Goal: Information Seeking & Learning: Learn about a topic

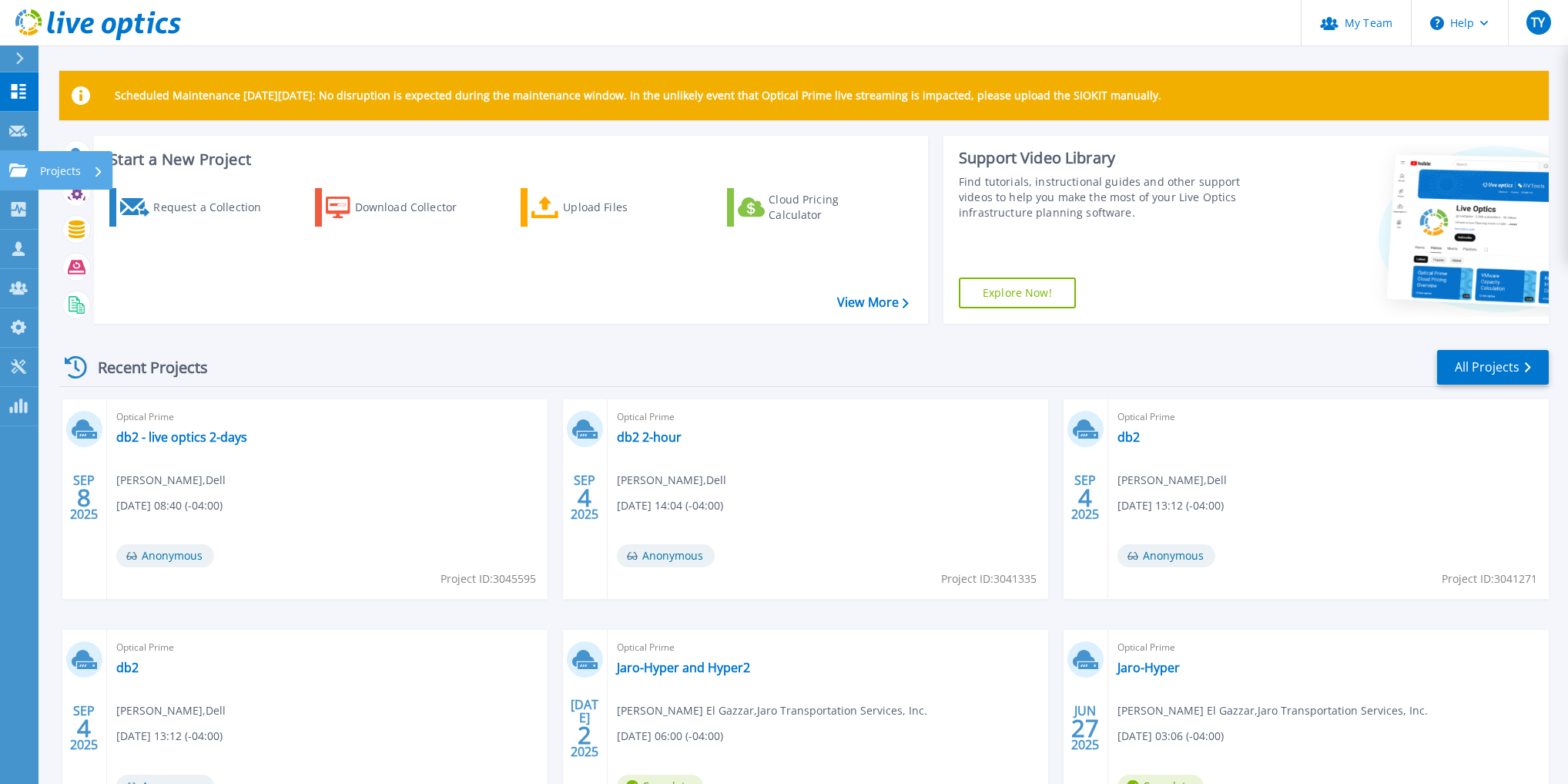
click at [24, 177] on link "Projects Projects" at bounding box center [19, 170] width 38 height 39
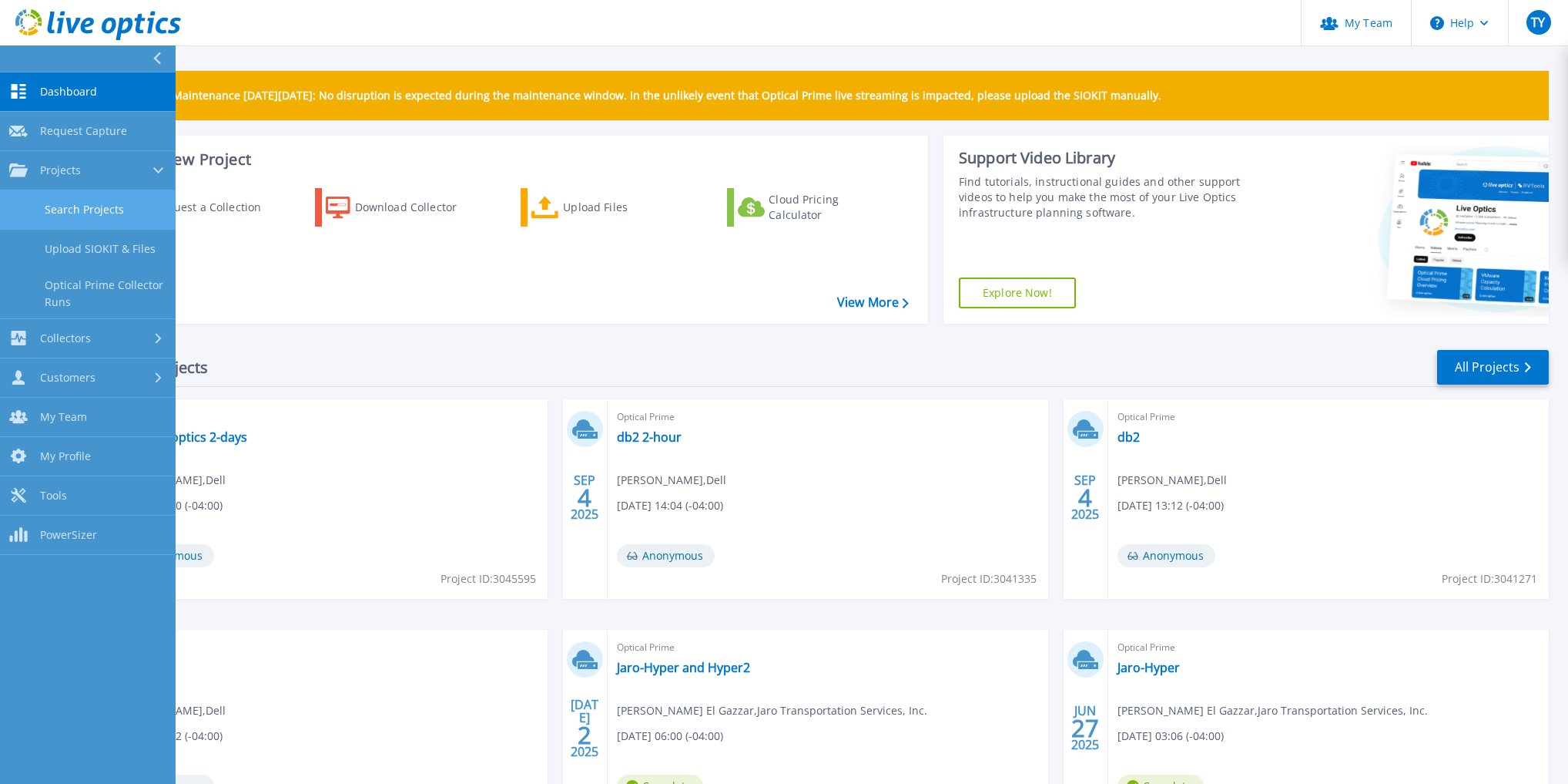
click at [63, 199] on link "Search Projects" at bounding box center [88, 210] width 175 height 39
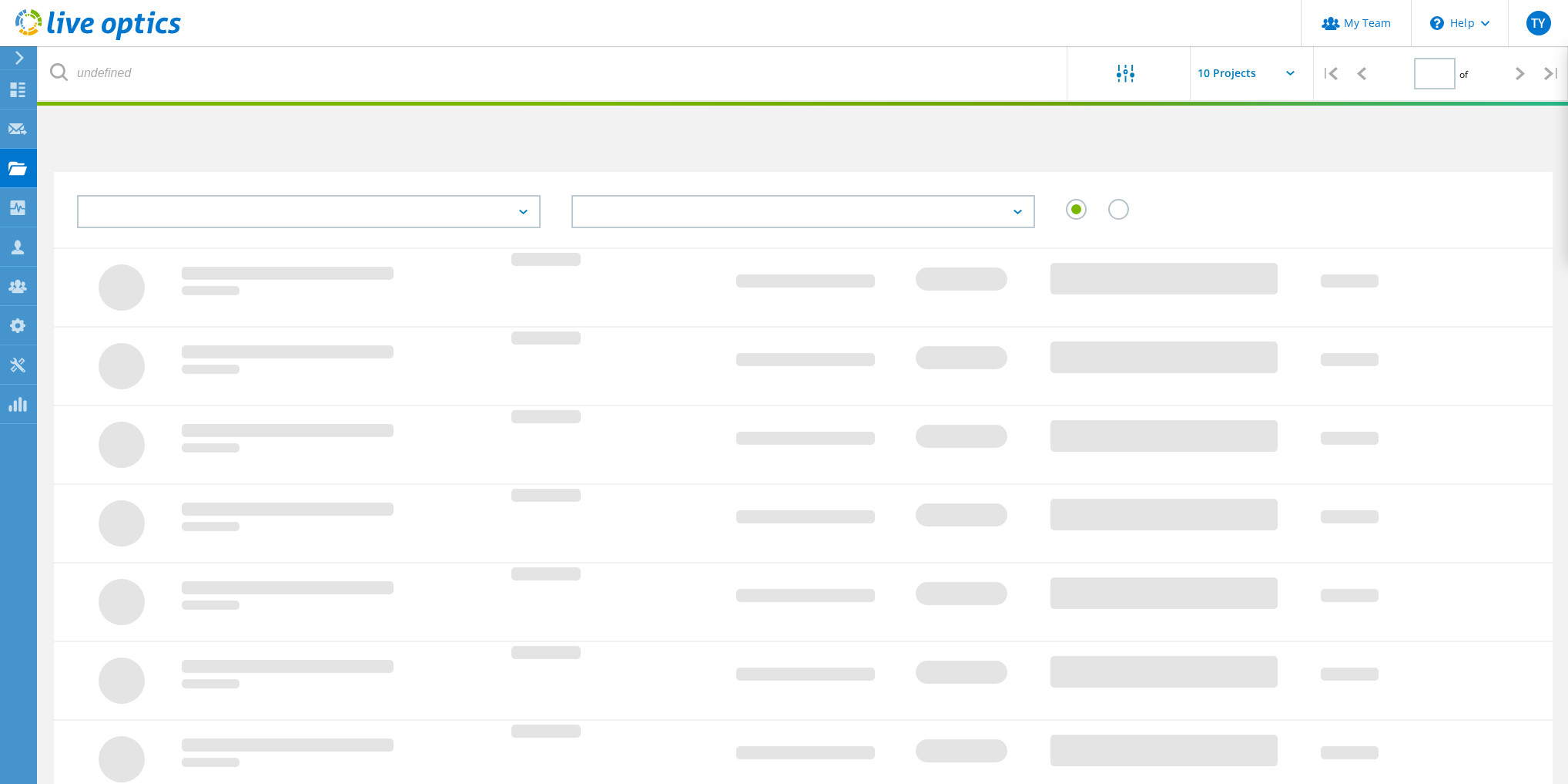
type input "1"
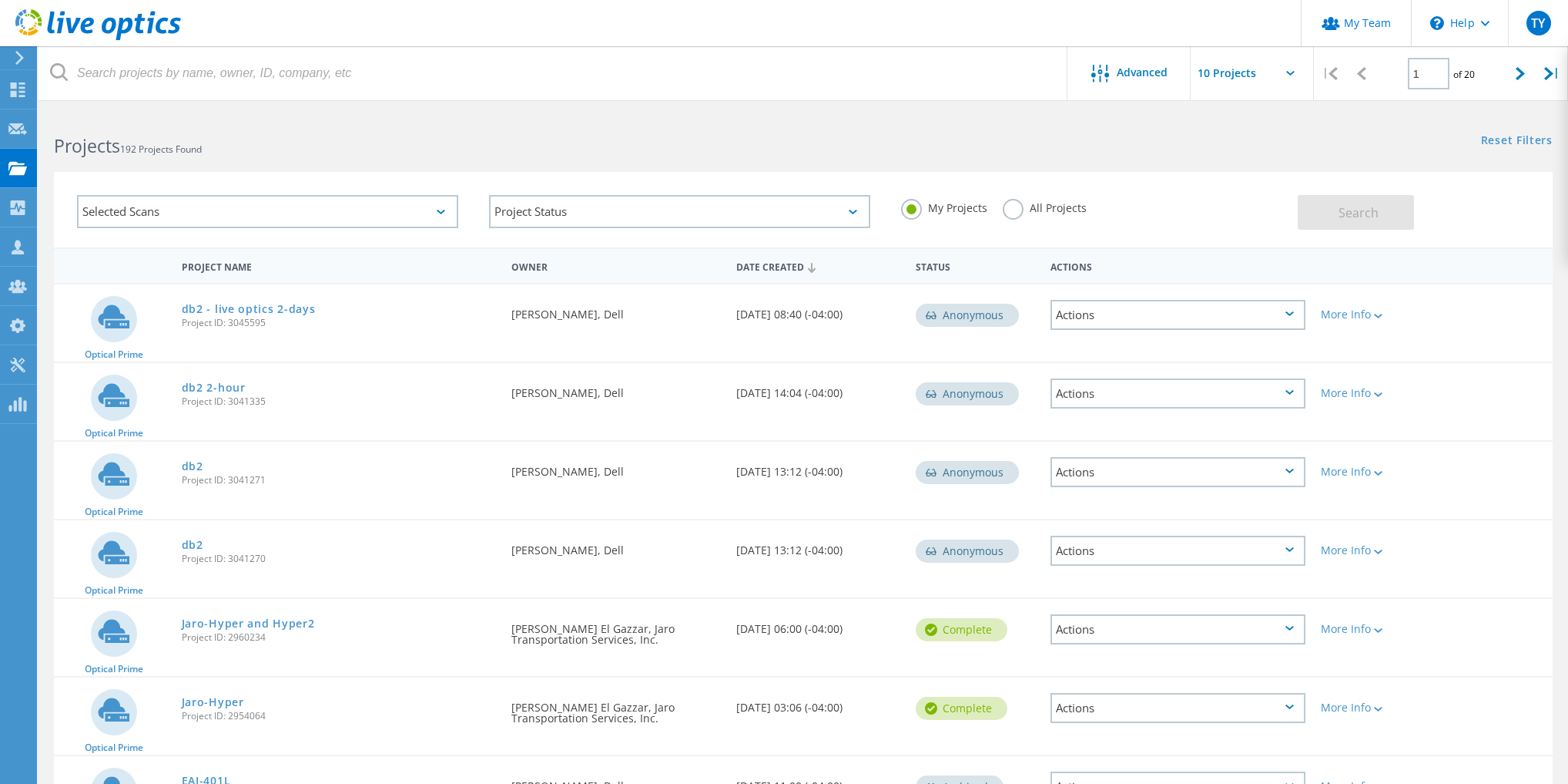
click at [1033, 207] on label "All Projects" at bounding box center [1045, 205] width 84 height 14
click at [0, 0] on input "All Projects" at bounding box center [0, 0] width 0 height 0
click at [1361, 211] on span "Search" at bounding box center [1358, 213] width 40 height 17
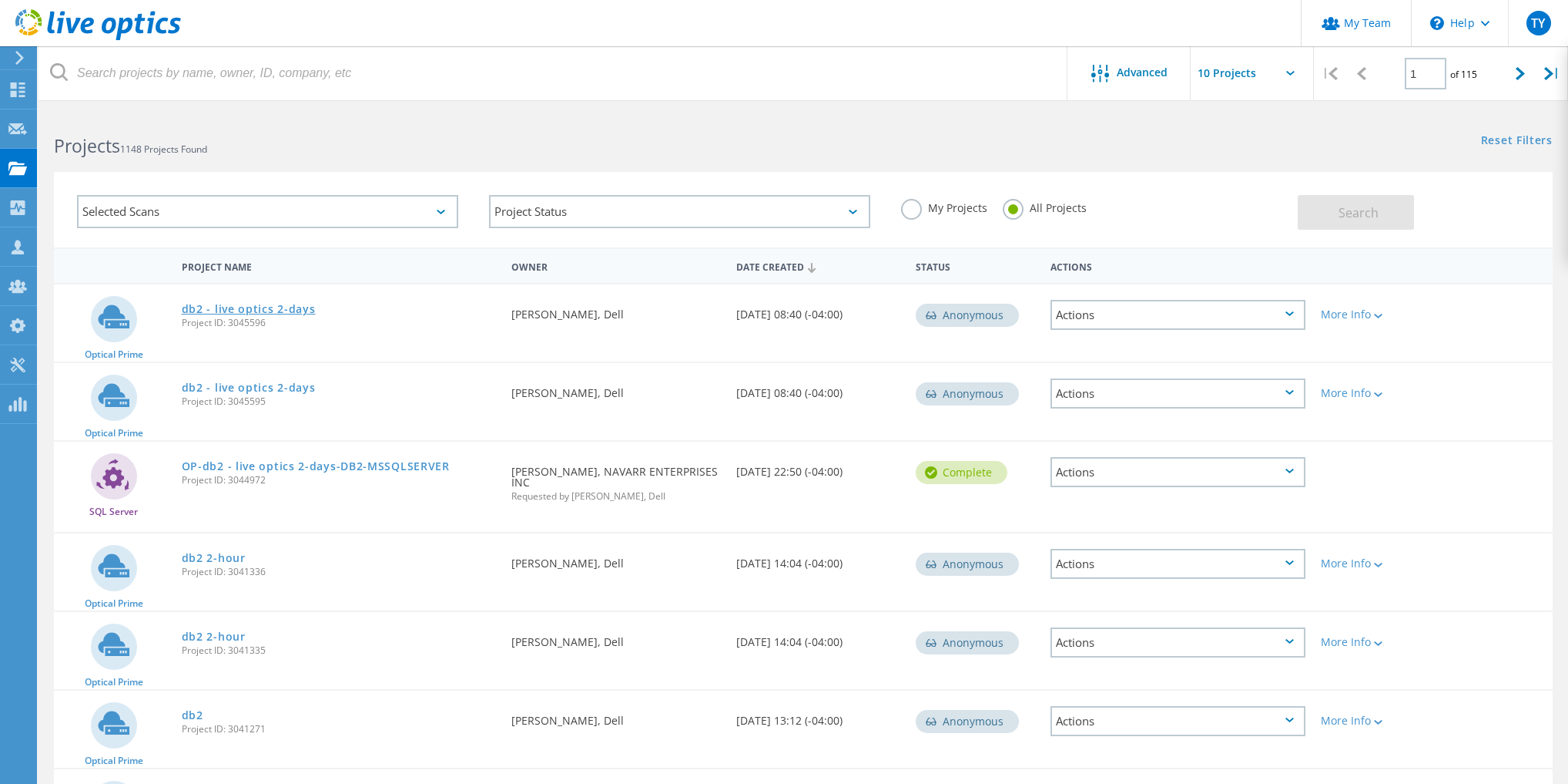
click at [191, 307] on link "db2 - live optics 2-days" at bounding box center [249, 308] width 134 height 10
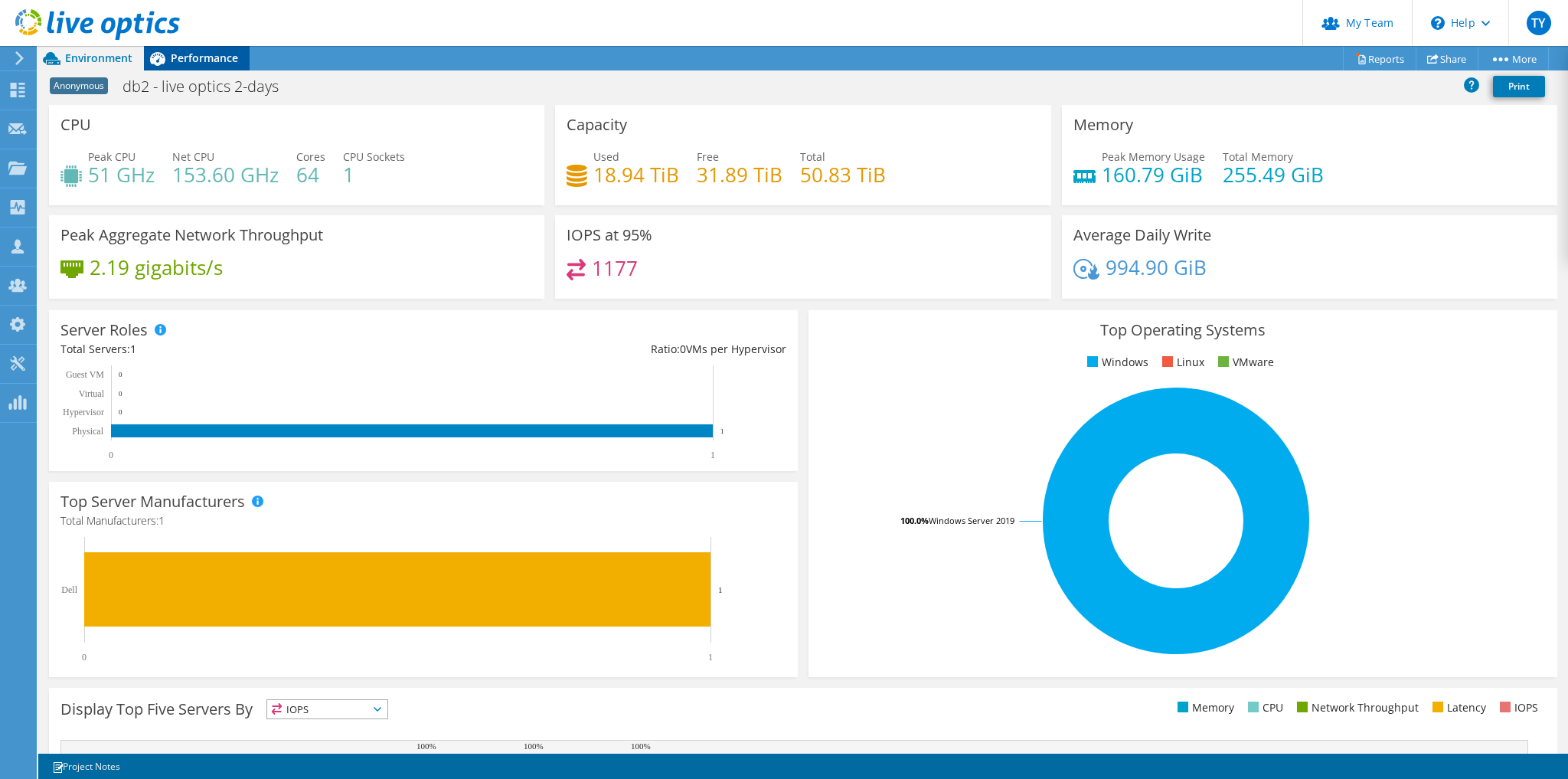
click at [181, 49] on div "Performance" at bounding box center [197, 58] width 106 height 25
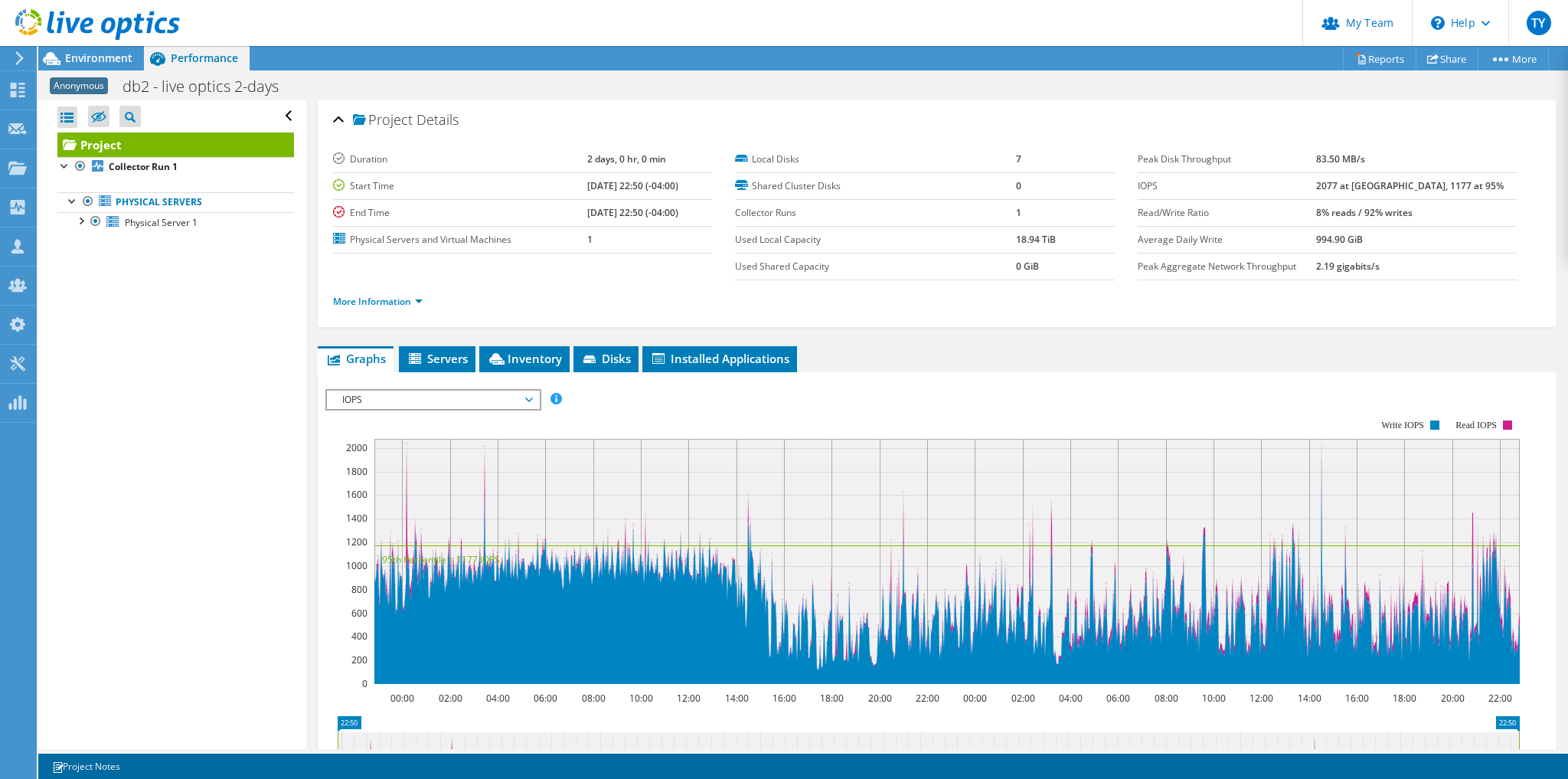
click at [406, 392] on span "IOPS" at bounding box center [433, 399] width 197 height 18
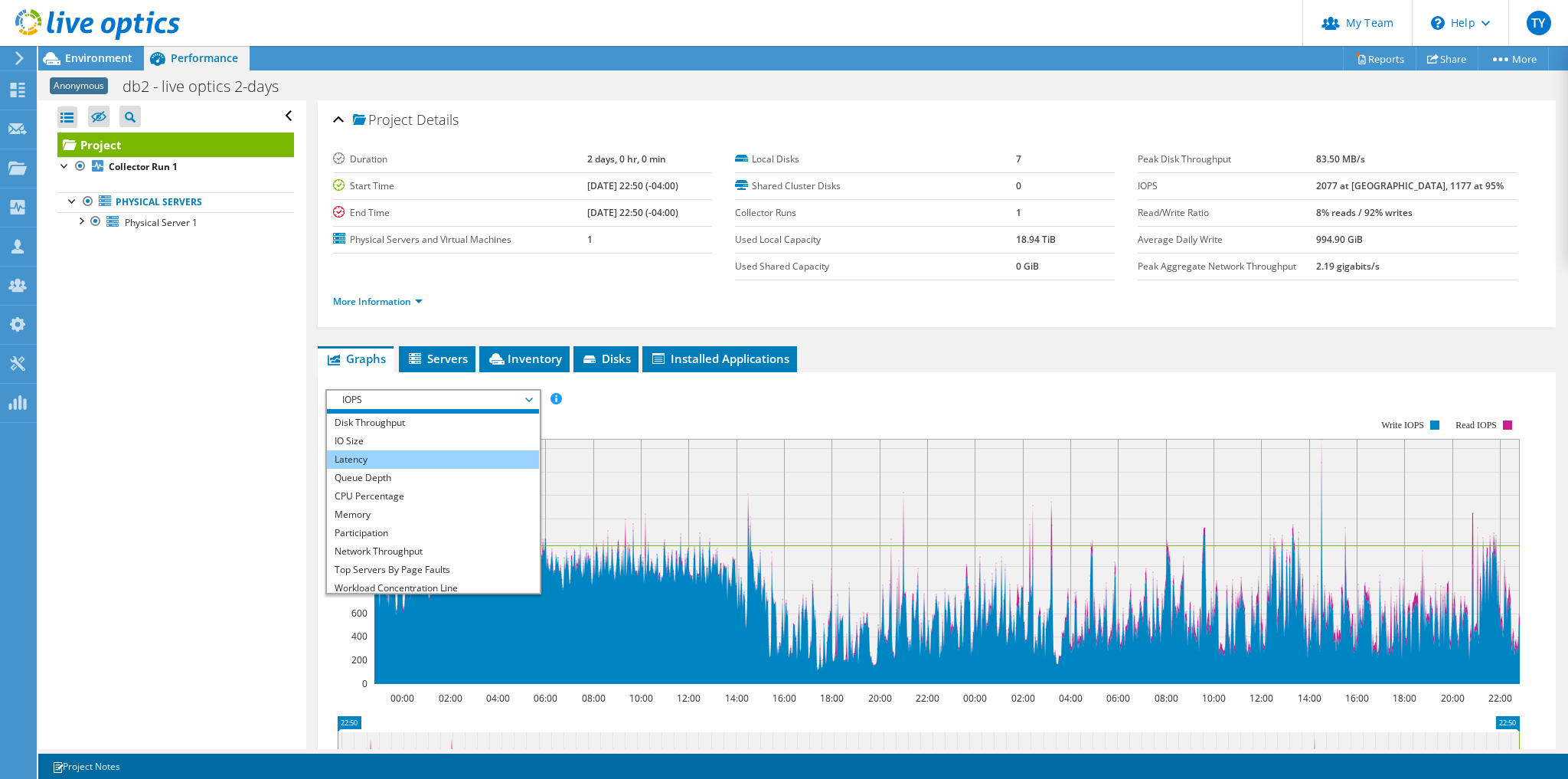
scroll to position [55, 0]
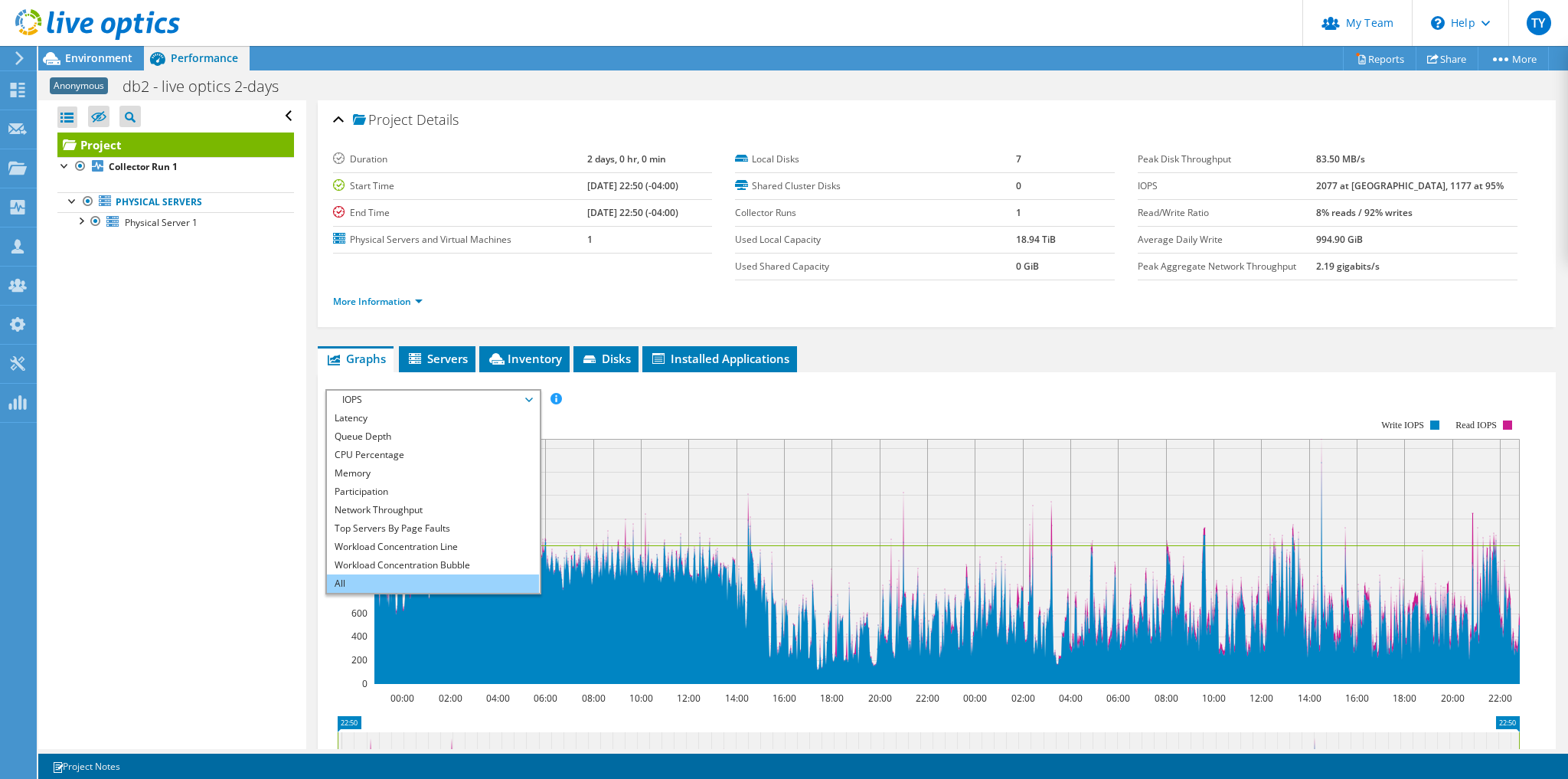
click at [408, 576] on li "All" at bounding box center [433, 583] width 212 height 18
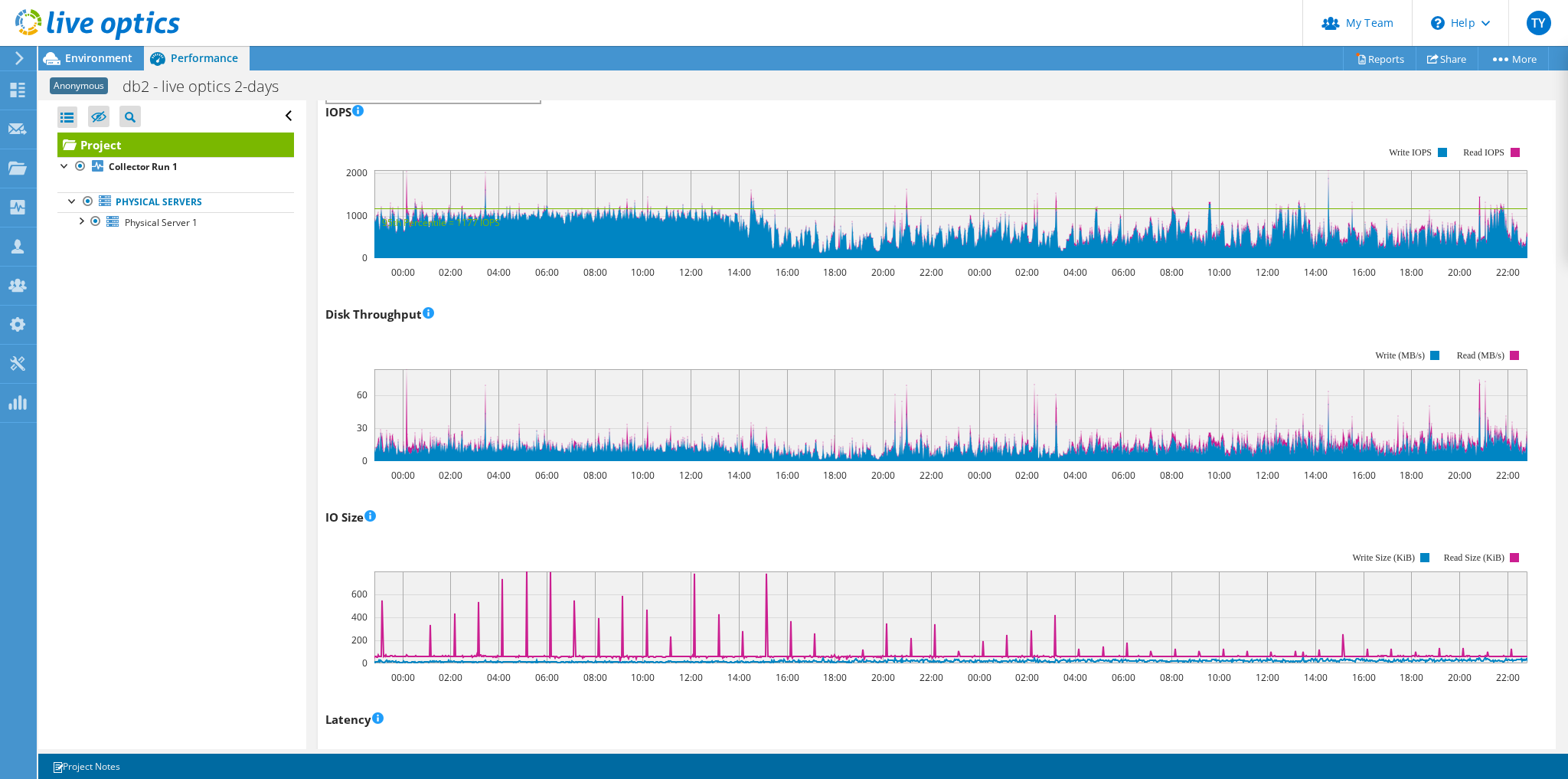
scroll to position [0, 0]
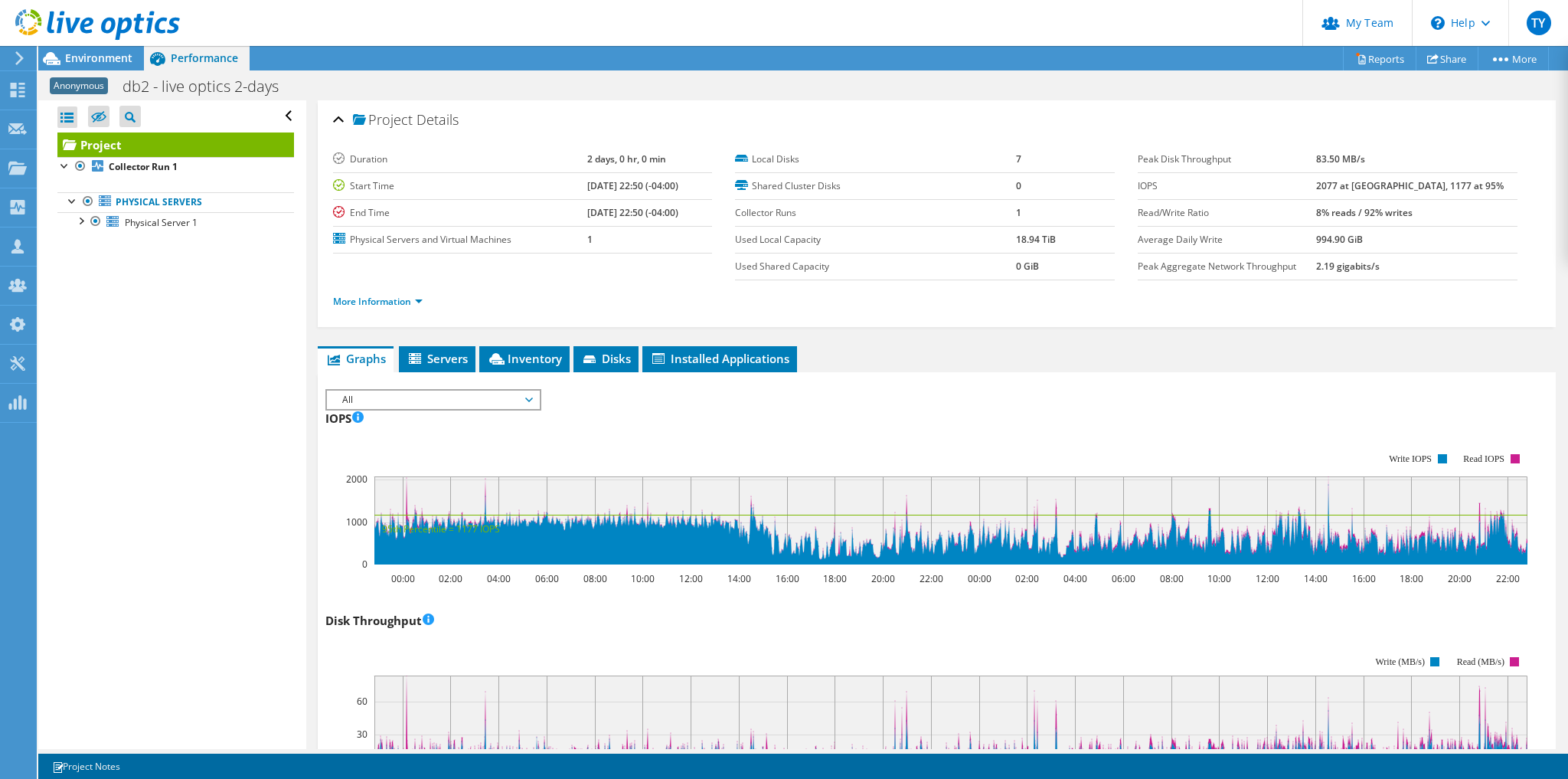
click at [423, 398] on span "All" at bounding box center [433, 399] width 197 height 18
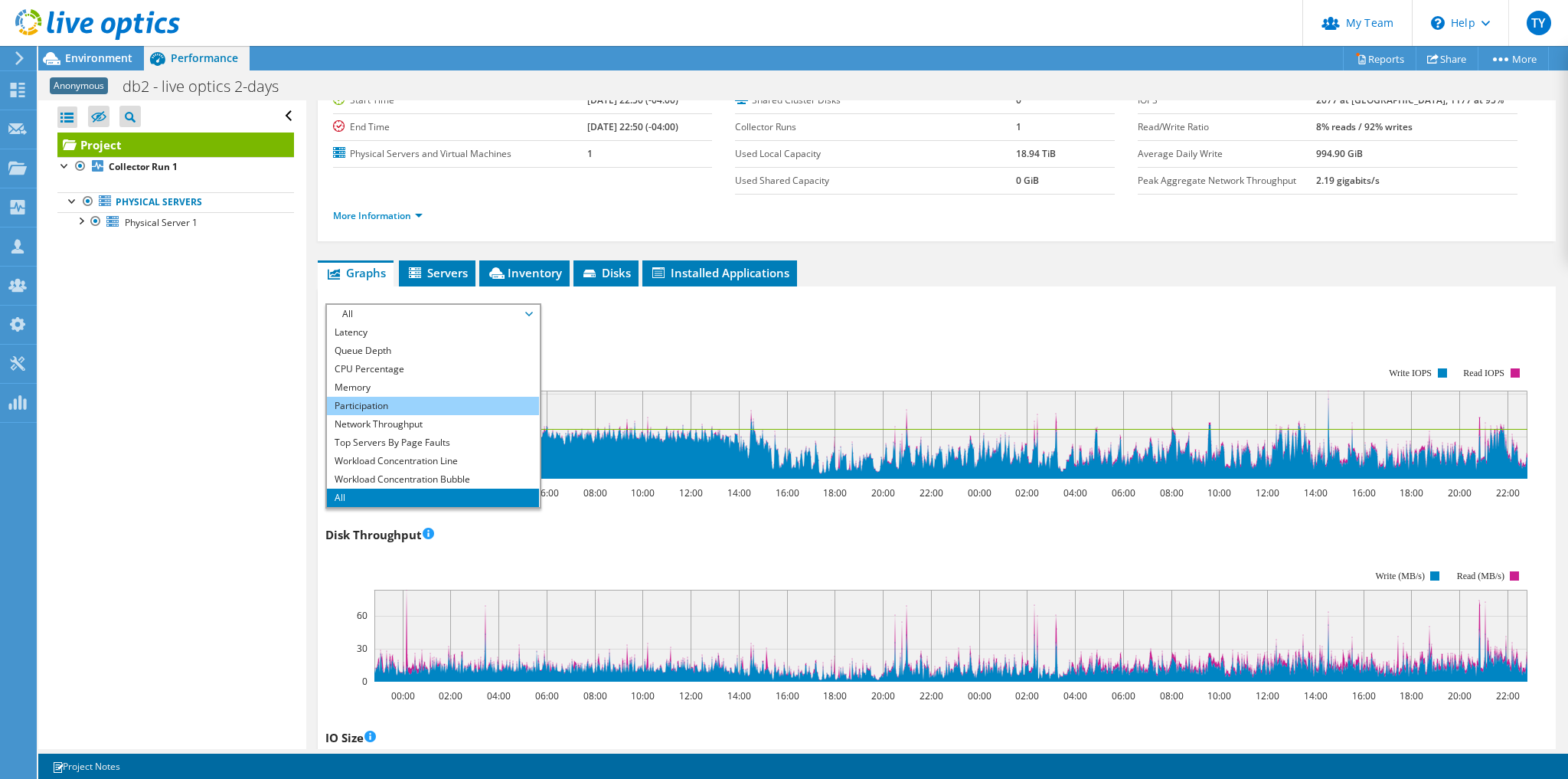
scroll to position [101, 0]
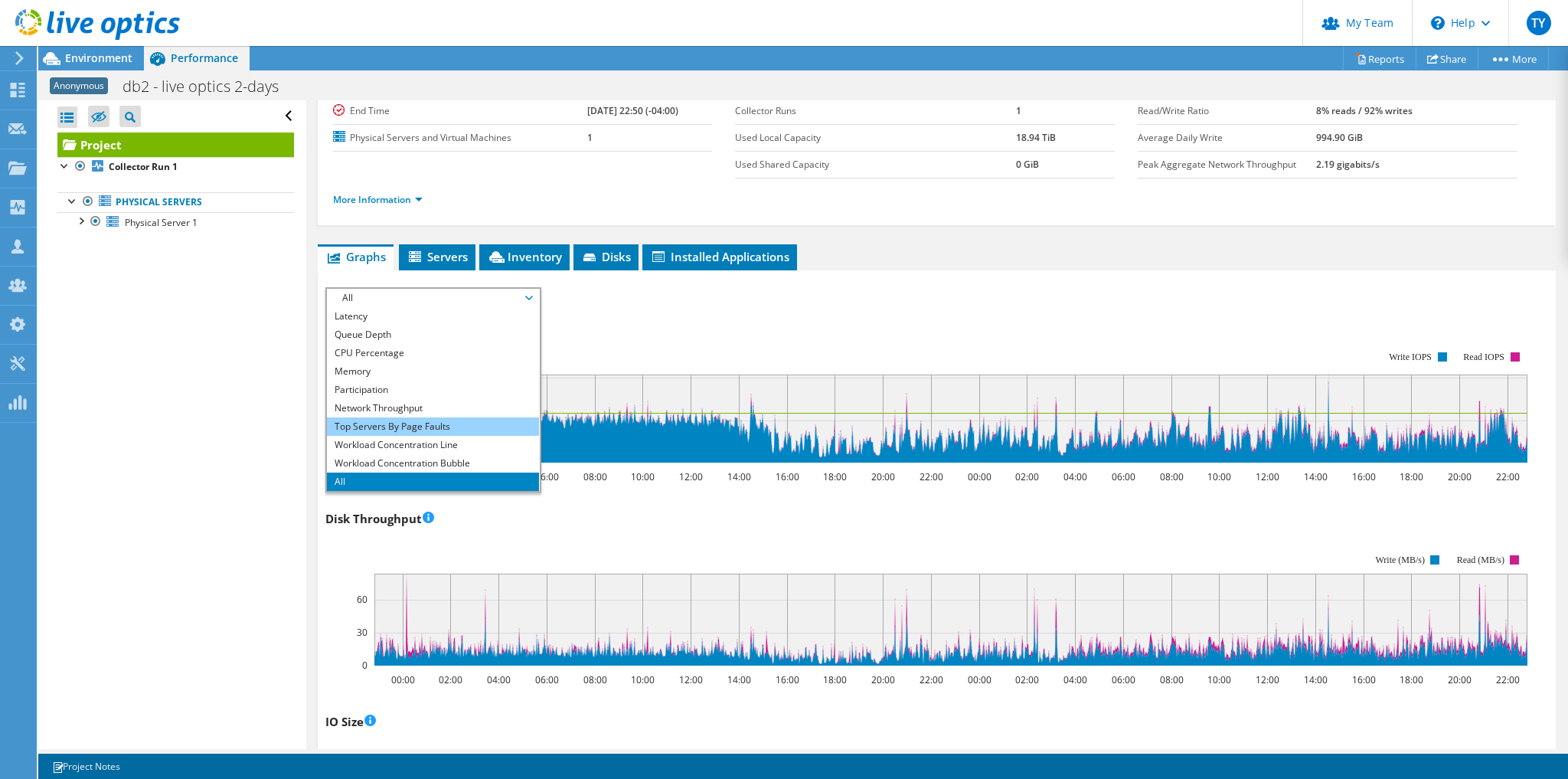
click at [424, 425] on li "Top Servers By Page Faults" at bounding box center [433, 426] width 212 height 18
